Goal: Navigation & Orientation: Find specific page/section

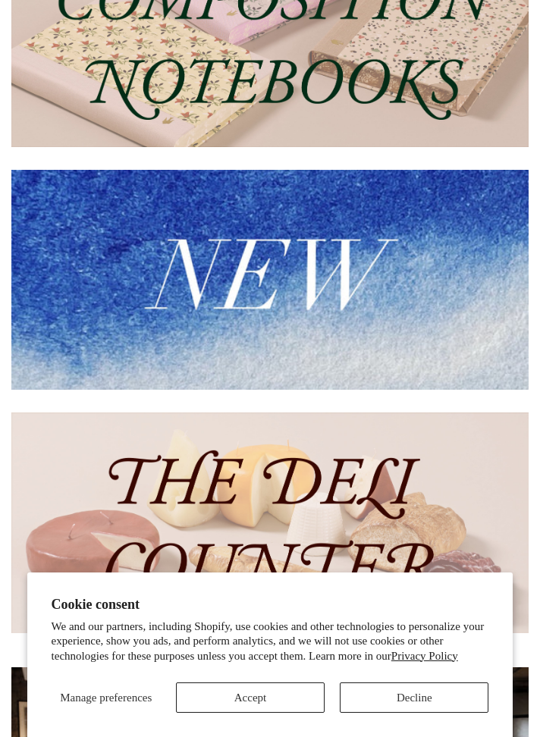
scroll to position [319, 0]
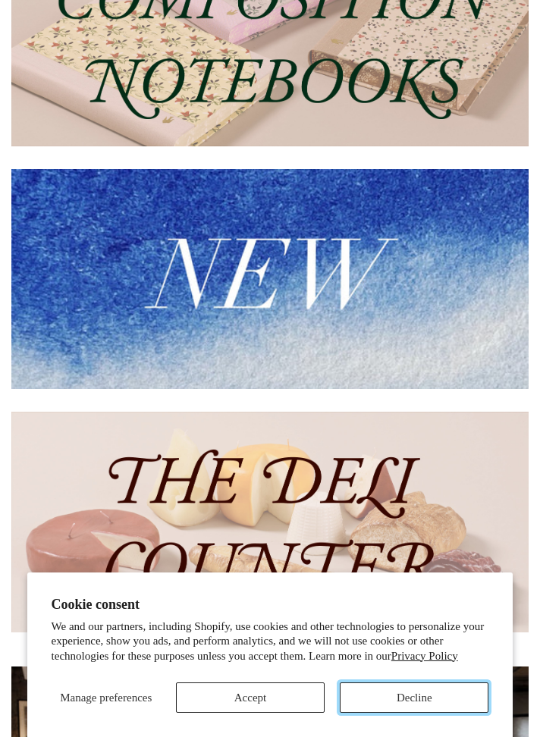
click at [433, 713] on button "Decline" at bounding box center [414, 698] width 149 height 30
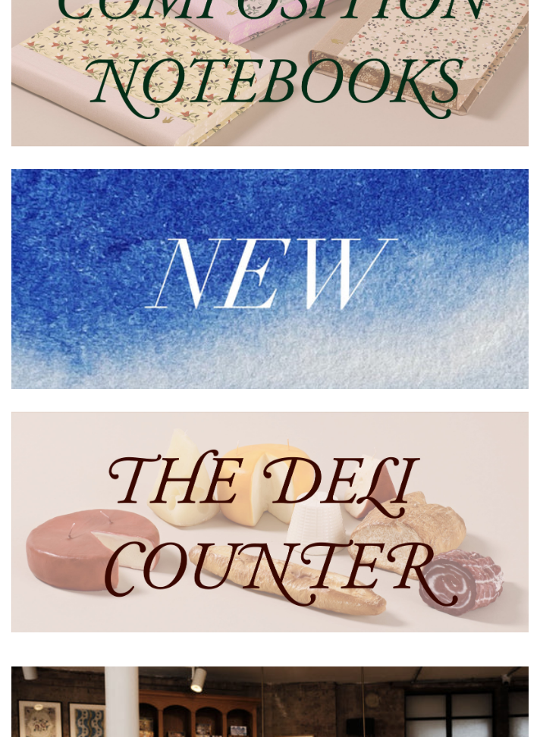
click at [161, 105] on img at bounding box center [269, 36] width 517 height 221
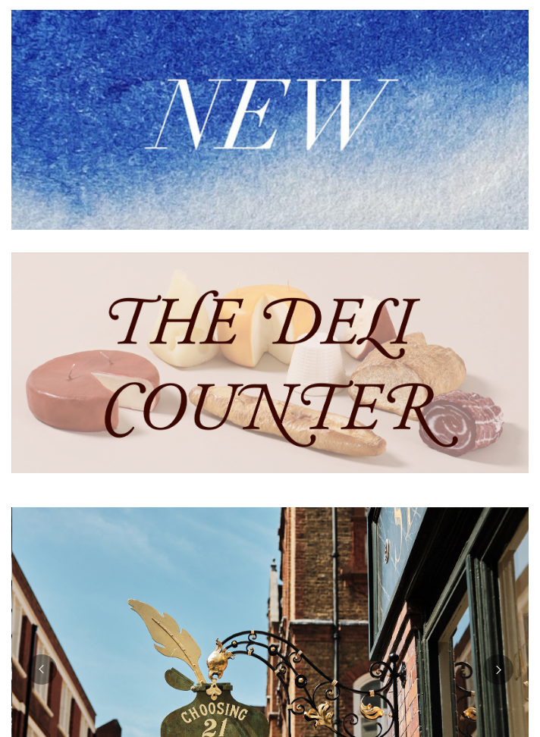
scroll to position [0, 516]
click at [168, 408] on img at bounding box center [269, 363] width 517 height 221
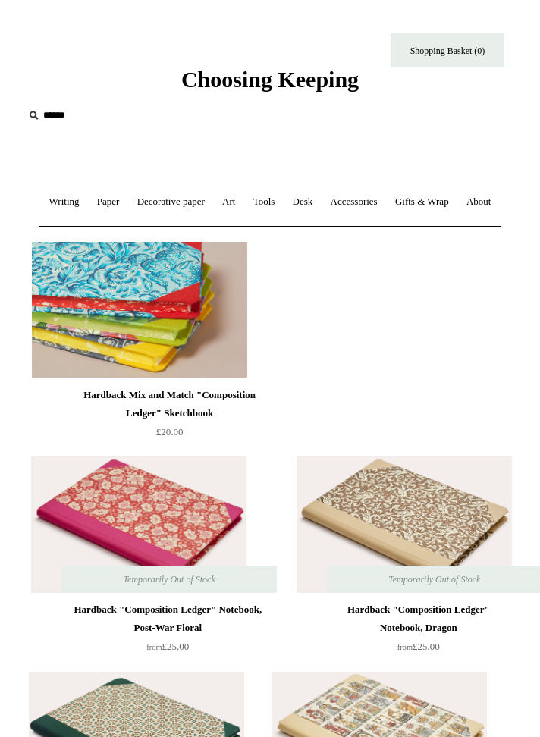
click at [177, 359] on img at bounding box center [139, 310] width 215 height 137
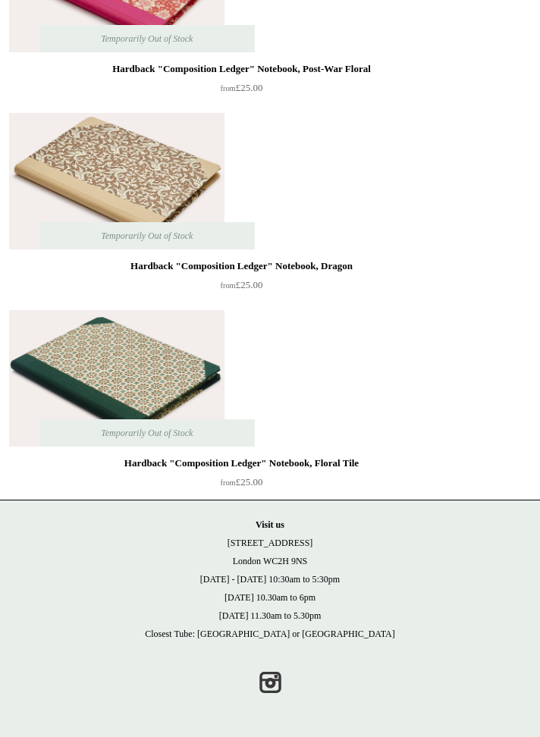
scroll to position [1182, 0]
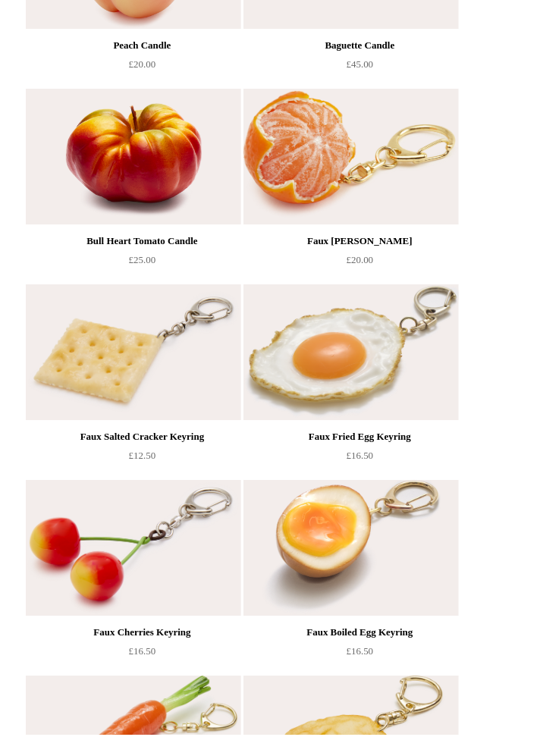
scroll to position [741, 0]
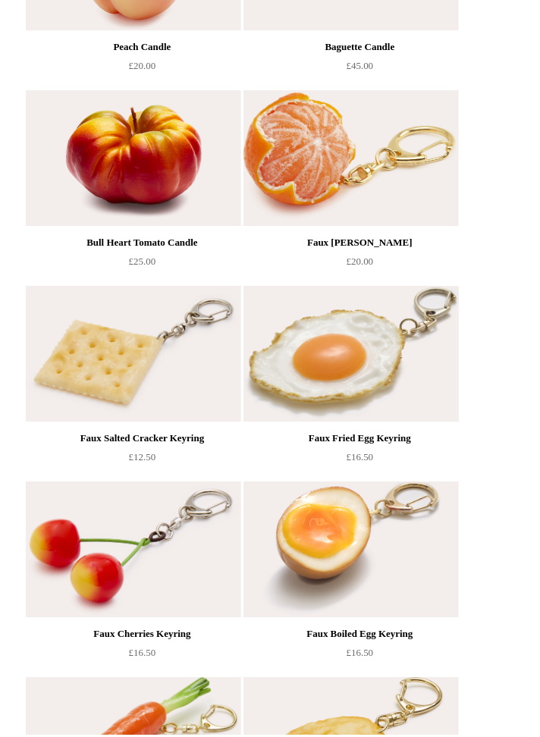
click at [382, 423] on img at bounding box center [351, 355] width 215 height 137
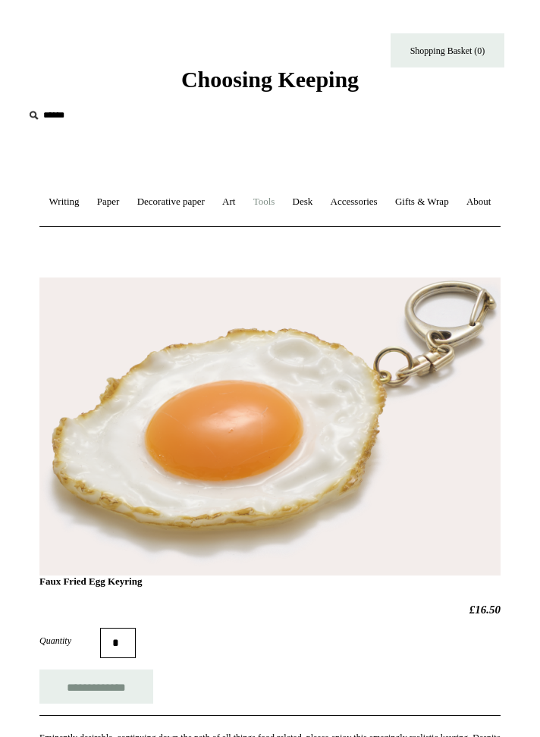
click at [283, 207] on link "Tools +" at bounding box center [264, 202] width 37 height 40
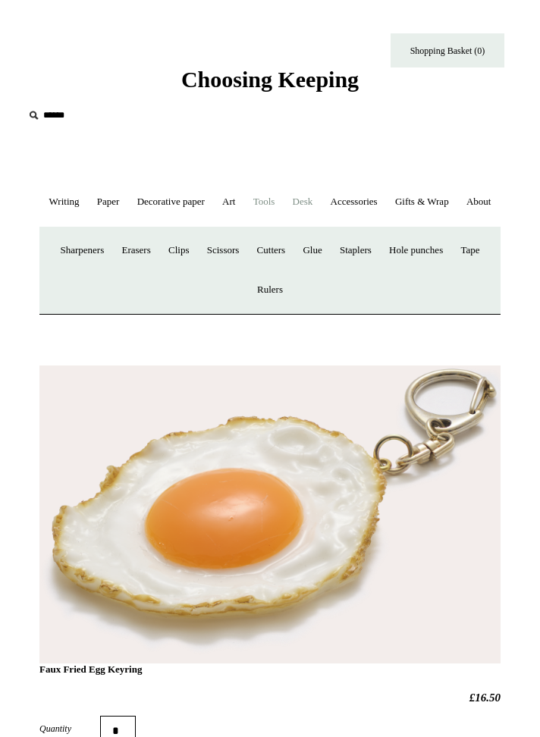
click at [321, 206] on link "Desk +" at bounding box center [303, 202] width 36 height 40
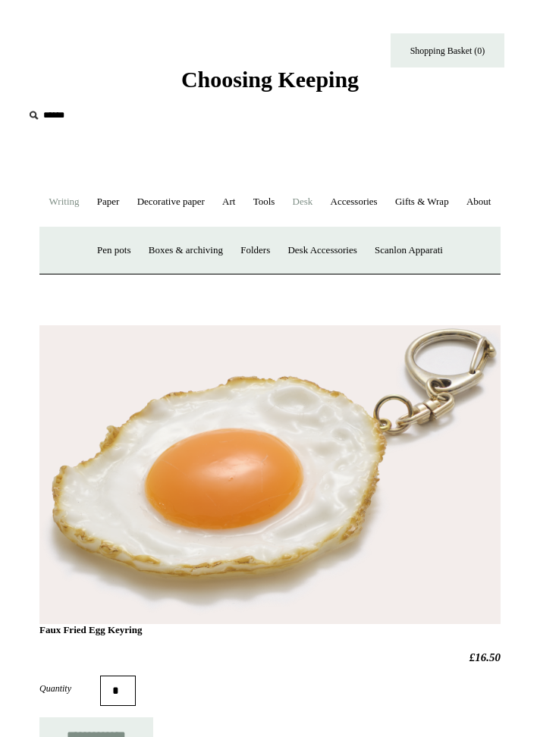
click at [87, 203] on link "Writing +" at bounding box center [65, 202] width 46 height 40
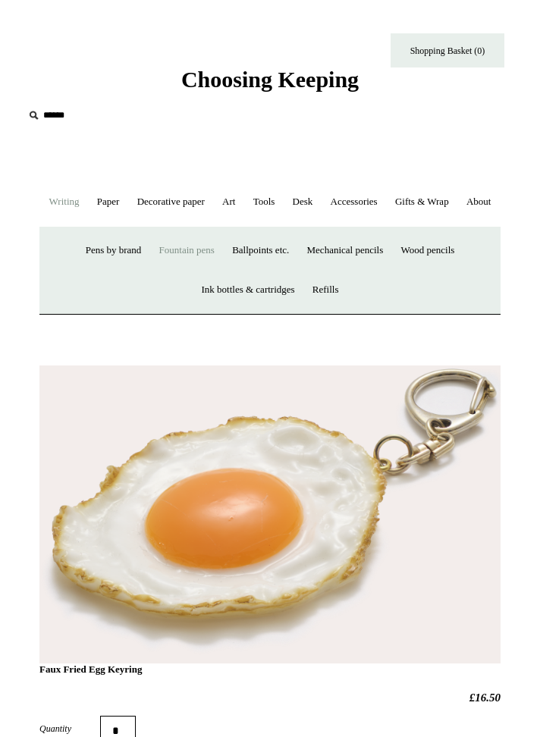
click at [222, 271] on link "Fountain pens +" at bounding box center [187, 251] width 71 height 40
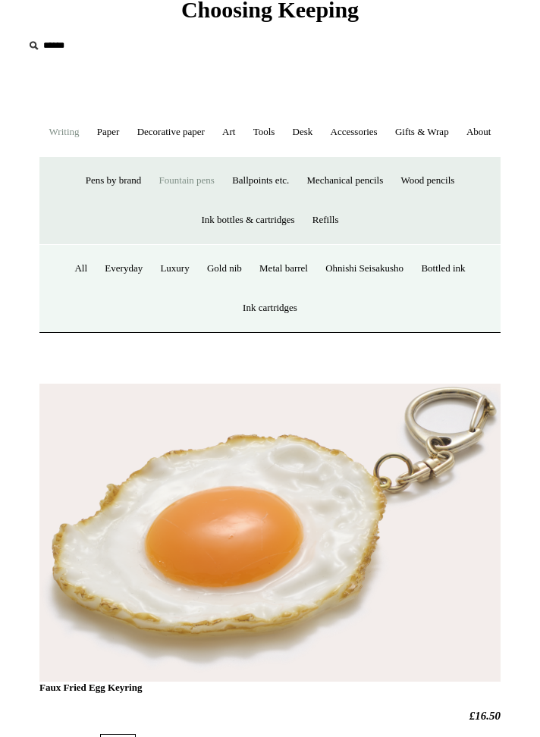
scroll to position [70, 0]
click at [92, 289] on link "All" at bounding box center [81, 269] width 28 height 40
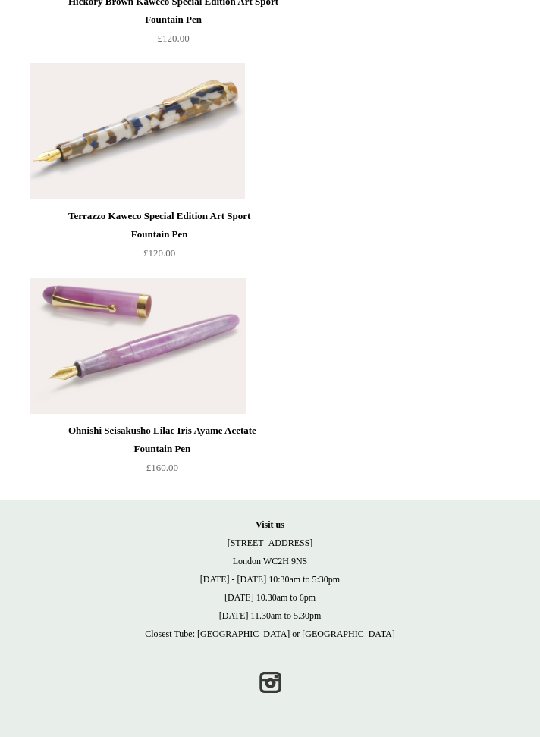
scroll to position [23931, 0]
